Goal: Browse casually

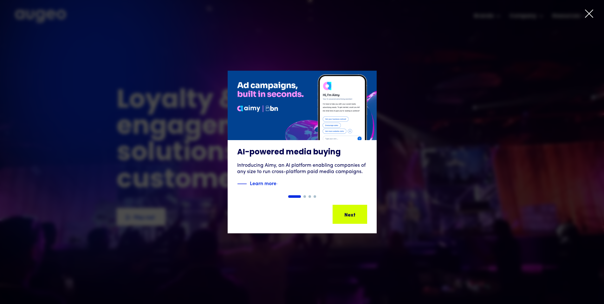
click at [590, 16] on icon at bounding box center [589, 14] width 10 height 10
